Goal: Task Accomplishment & Management: Use online tool/utility

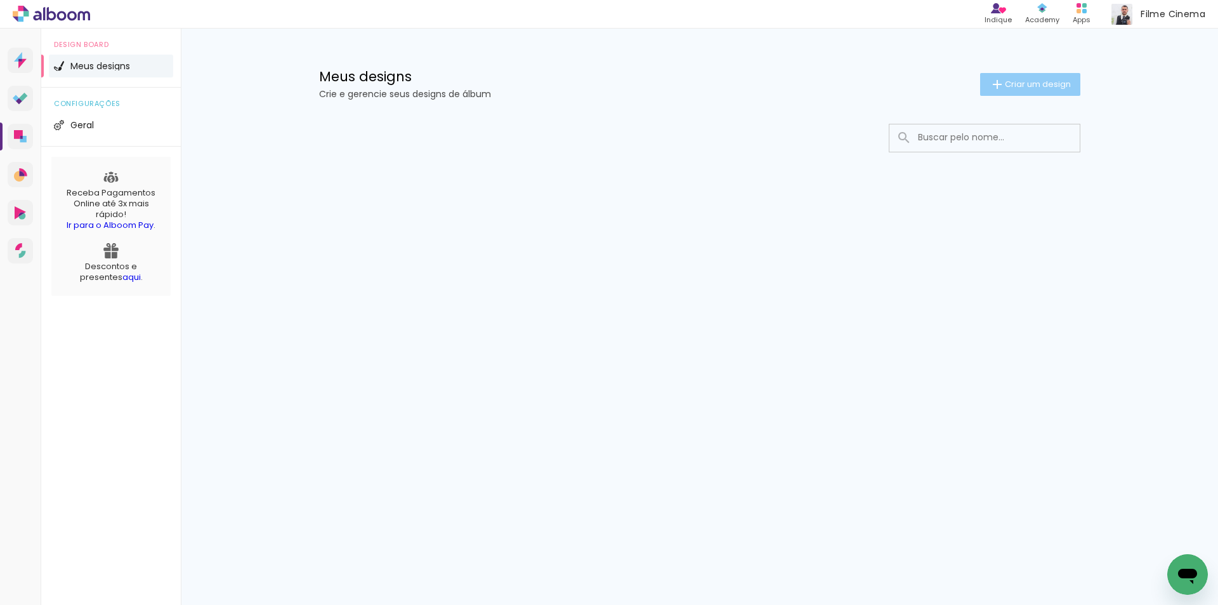
click at [1014, 77] on paper-button "Criar um design" at bounding box center [1030, 84] width 100 height 23
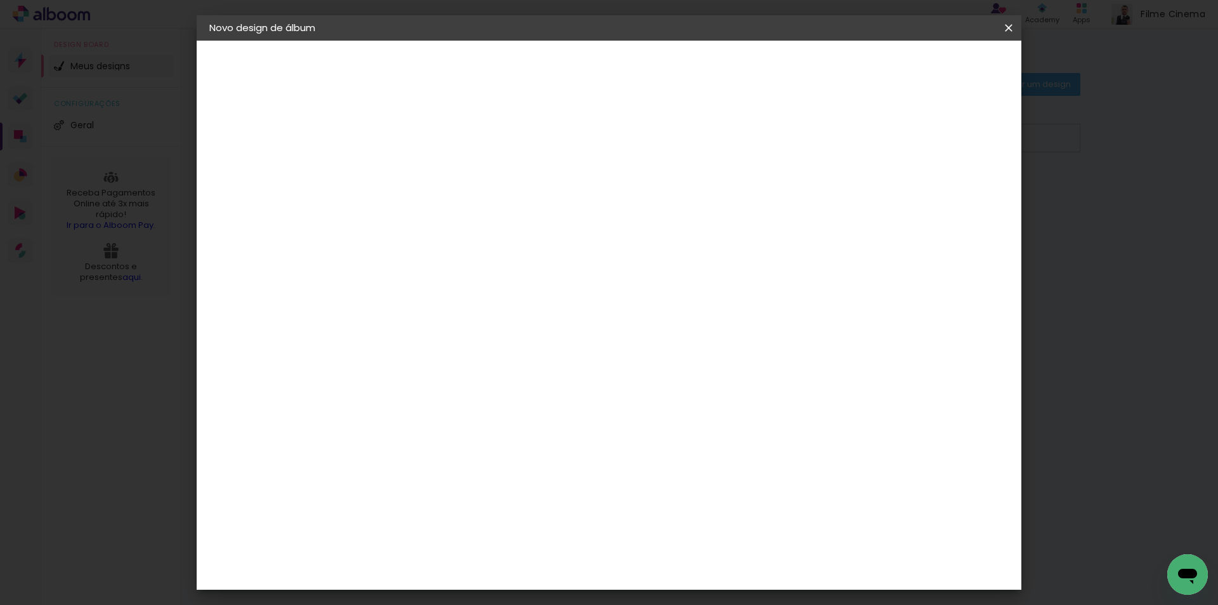
click at [417, 164] on input at bounding box center [417, 170] width 0 height 20
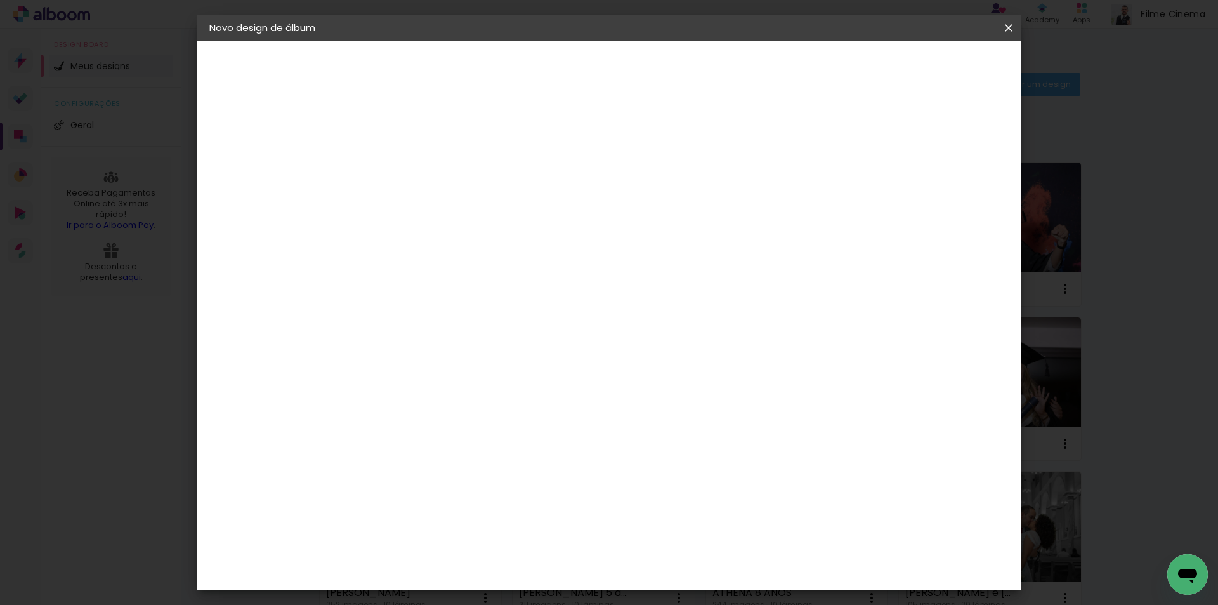
drag, startPoint x: 570, startPoint y: 172, endPoint x: 577, endPoint y: 172, distance: 7.0
click at [417, 172] on input "sofia 9º carmo" at bounding box center [417, 170] width 0 height 20
type input "Sofia 9º carmo"
type paper-input "Sofia 9º carmo"
click at [547, 63] on paper-button "Avançar" at bounding box center [516, 67] width 62 height 22
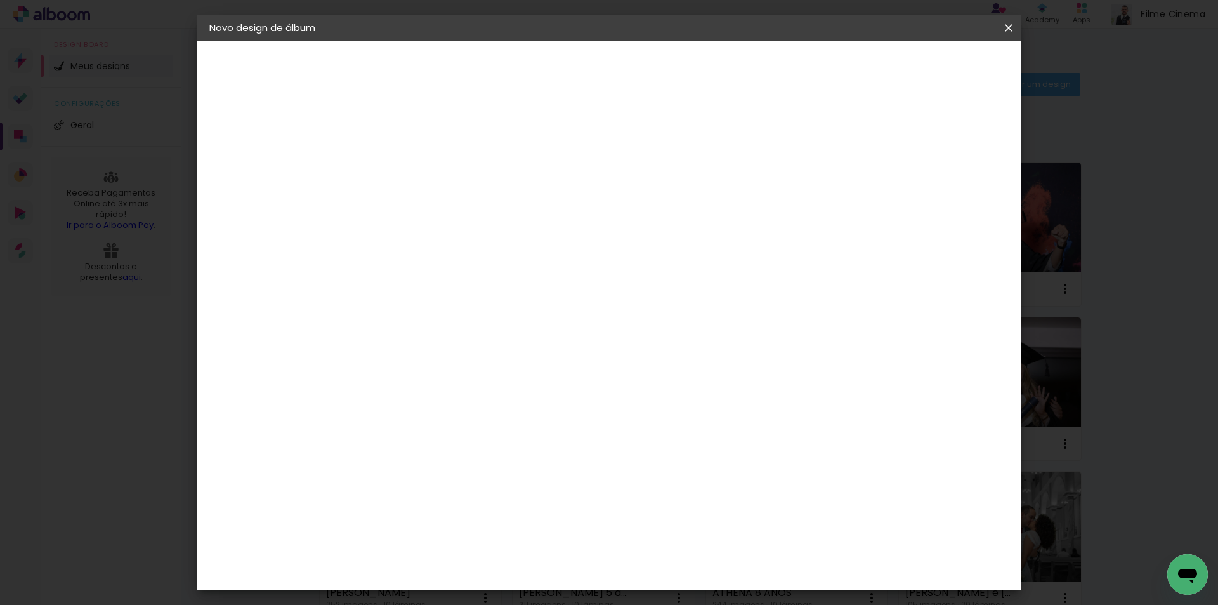
click at [488, 419] on paper-item "AlfaFotoBook" at bounding box center [449, 425] width 137 height 28
click at [0, 0] on slot "Avançar" at bounding box center [0, 0] width 0 height 0
click at [549, 366] on span "20 × 30 cm" at bounding box center [525, 383] width 47 height 34
click at [0, 0] on slot "Avançar" at bounding box center [0, 0] width 0 height 0
click at [942, 60] on paper-button "Iniciar design" at bounding box center [900, 67] width 83 height 22
